Goal: Use online tool/utility: Utilize a website feature to perform a specific function

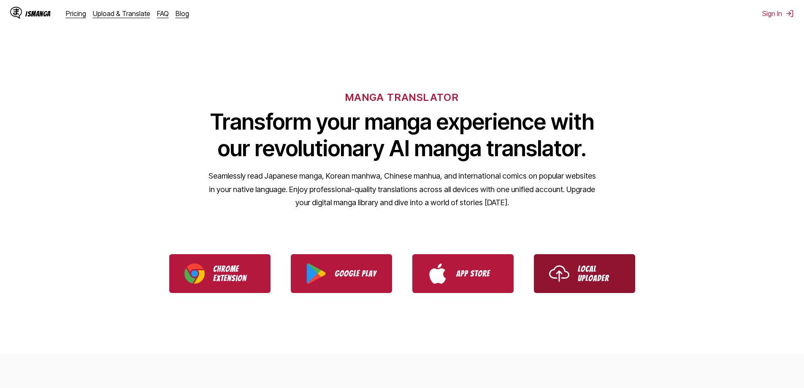
click at [591, 269] on p "Local Uploader" at bounding box center [599, 273] width 42 height 19
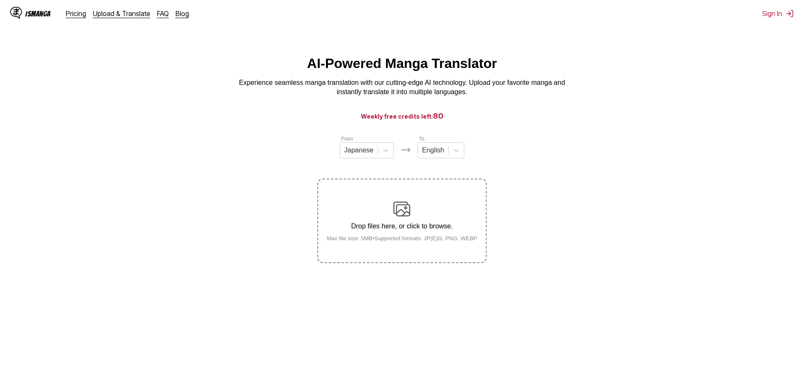
click at [402, 206] on img at bounding box center [401, 208] width 17 height 17
click at [0, 0] on input "Drop files here, or click to browse. Max file size: 5MB • Supported formats: JP…" at bounding box center [0, 0] width 0 height 0
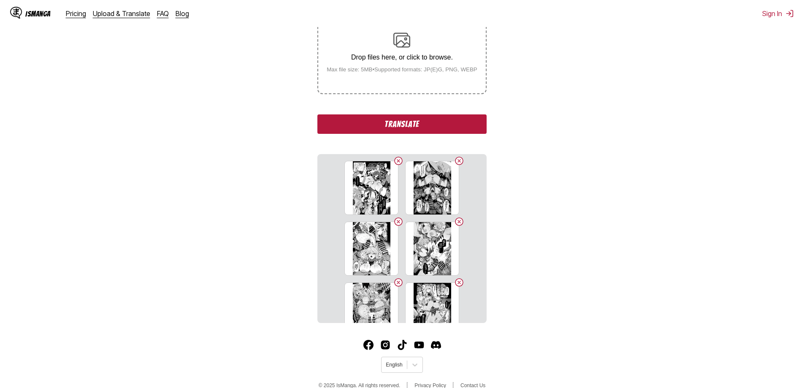
click at [395, 129] on button "Translate" at bounding box center [401, 123] width 169 height 19
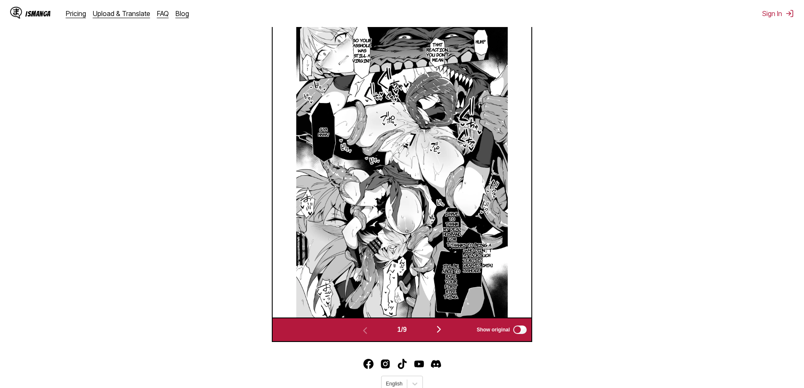
scroll to position [352, 0]
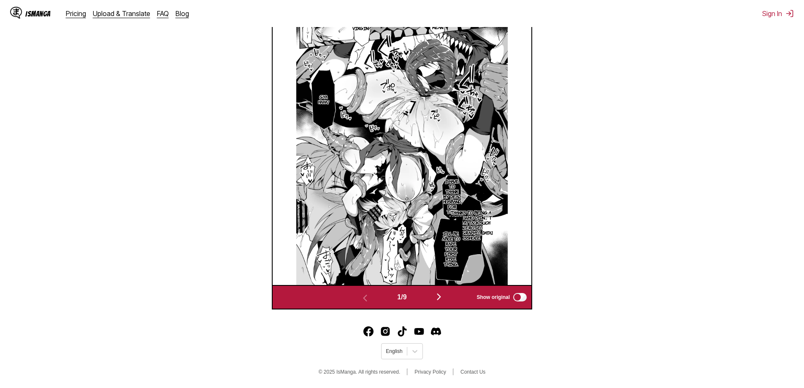
click at [441, 295] on img "button" at bounding box center [439, 297] width 10 height 10
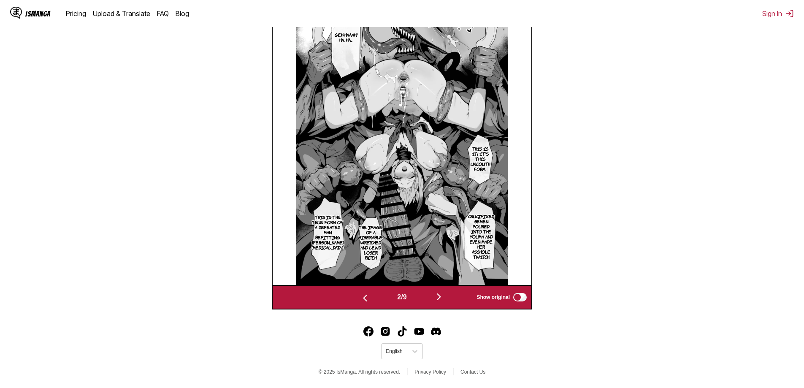
click at [442, 297] on img "button" at bounding box center [439, 297] width 10 height 10
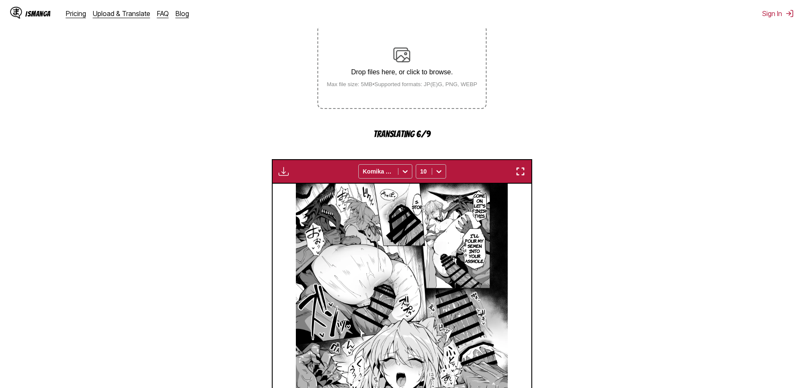
scroll to position [169, 0]
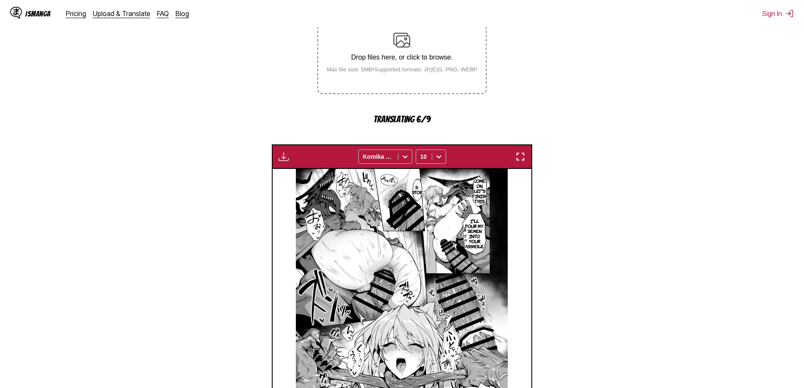
click at [285, 155] on img "button" at bounding box center [283, 156] width 10 height 10
click at [238, 160] on section "From Japanese To English Drop files here, or click to browse. Max file size: 5M…" at bounding box center [402, 229] width 790 height 526
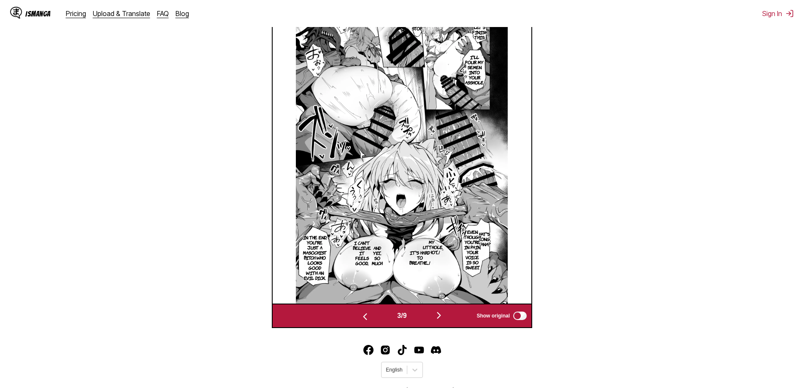
scroll to position [352, 0]
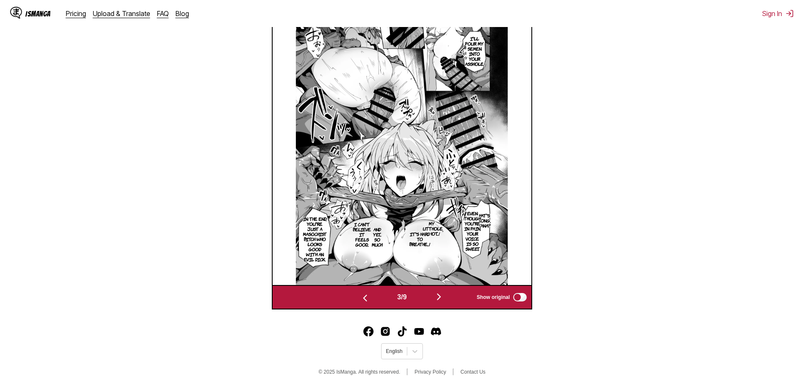
click at [441, 297] on img "button" at bounding box center [439, 297] width 10 height 10
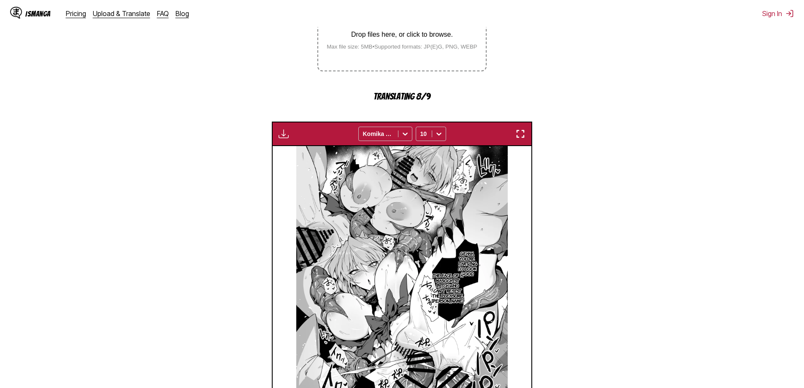
scroll to position [339, 0]
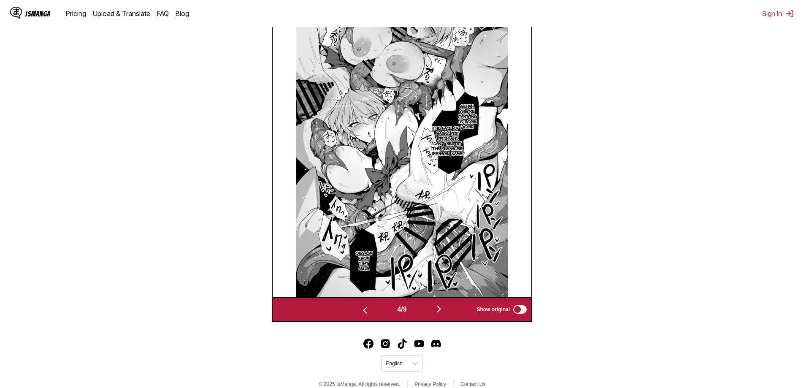
click at [441, 309] on img "button" at bounding box center [439, 309] width 10 height 10
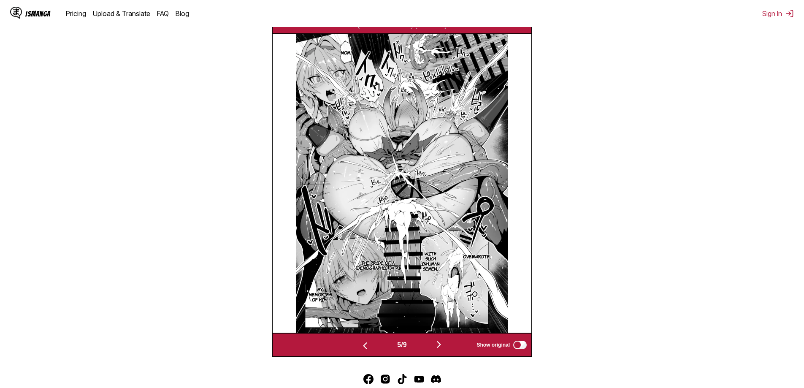
scroll to position [297, 0]
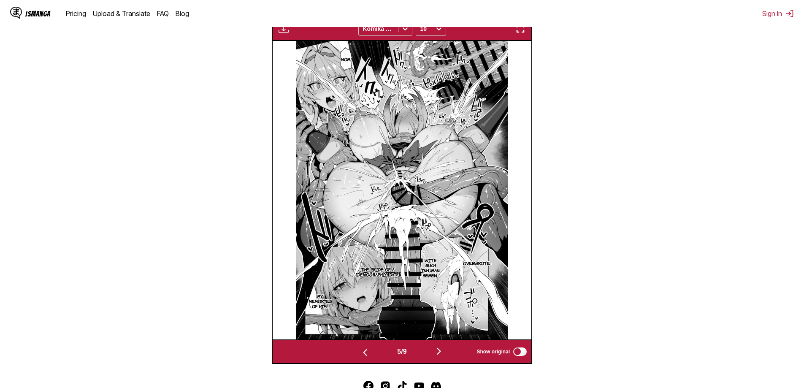
click at [440, 348] on img "button" at bounding box center [439, 351] width 10 height 10
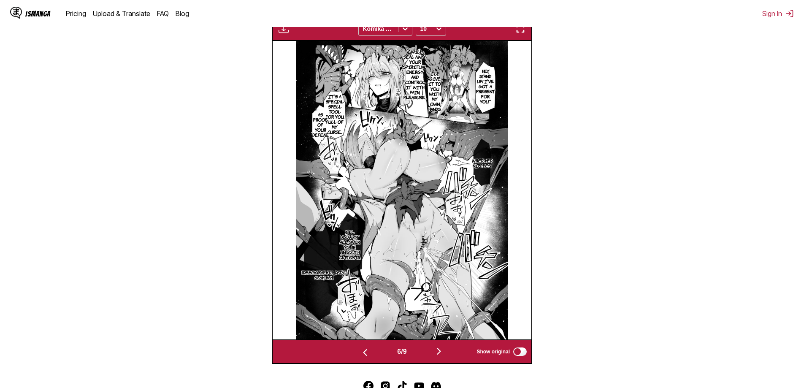
click at [440, 348] on img "button" at bounding box center [439, 351] width 10 height 10
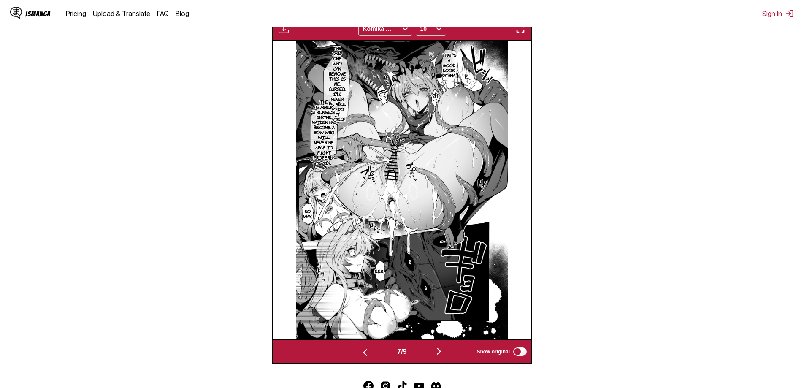
scroll to position [267, 0]
click at [439, 349] on img "button" at bounding box center [439, 351] width 10 height 10
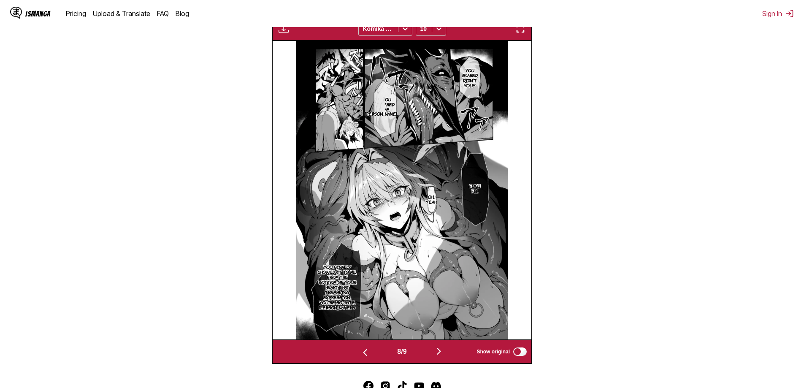
click at [439, 349] on img "button" at bounding box center [439, 351] width 10 height 10
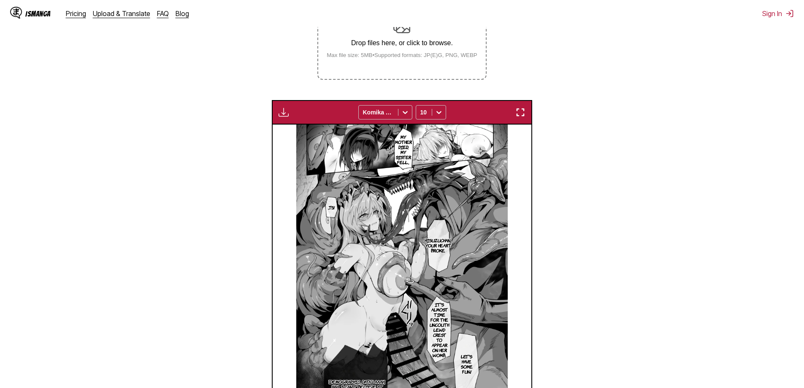
scroll to position [182, 0]
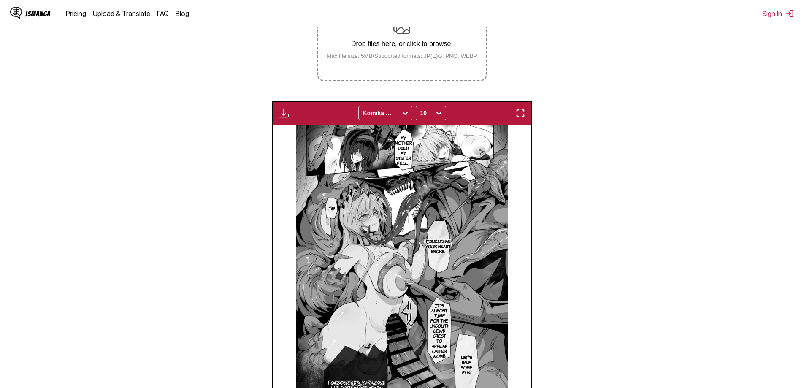
click at [283, 115] on img "button" at bounding box center [283, 113] width 10 height 10
click at [662, 133] on section "From Japanese To English Drop files here, or click to browse. Max file size: 5M…" at bounding box center [402, 200] width 790 height 496
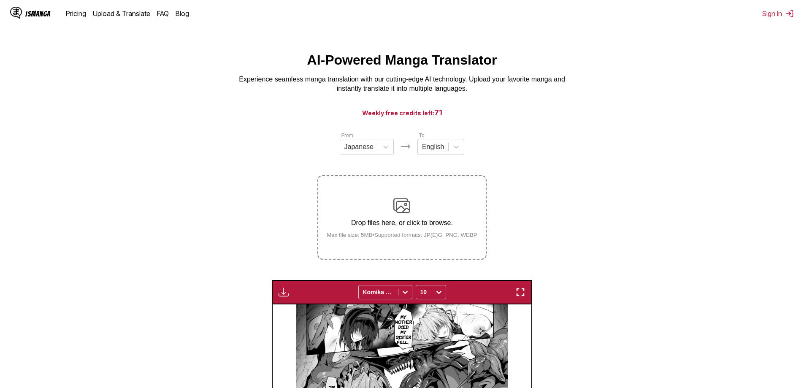
scroll to position [0, 0]
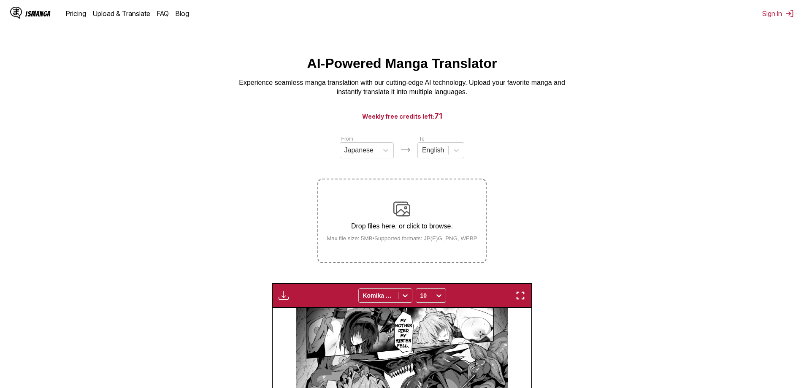
drag, startPoint x: 600, startPoint y: 194, endPoint x: 604, endPoint y: 146, distance: 49.1
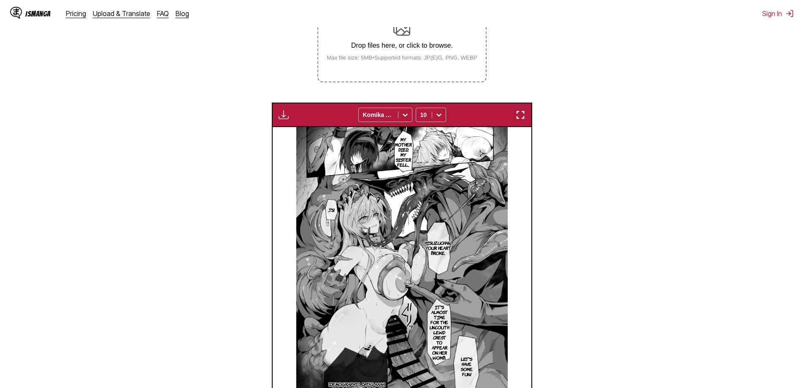
scroll to position [169, 0]
